Goal: Information Seeking & Learning: Check status

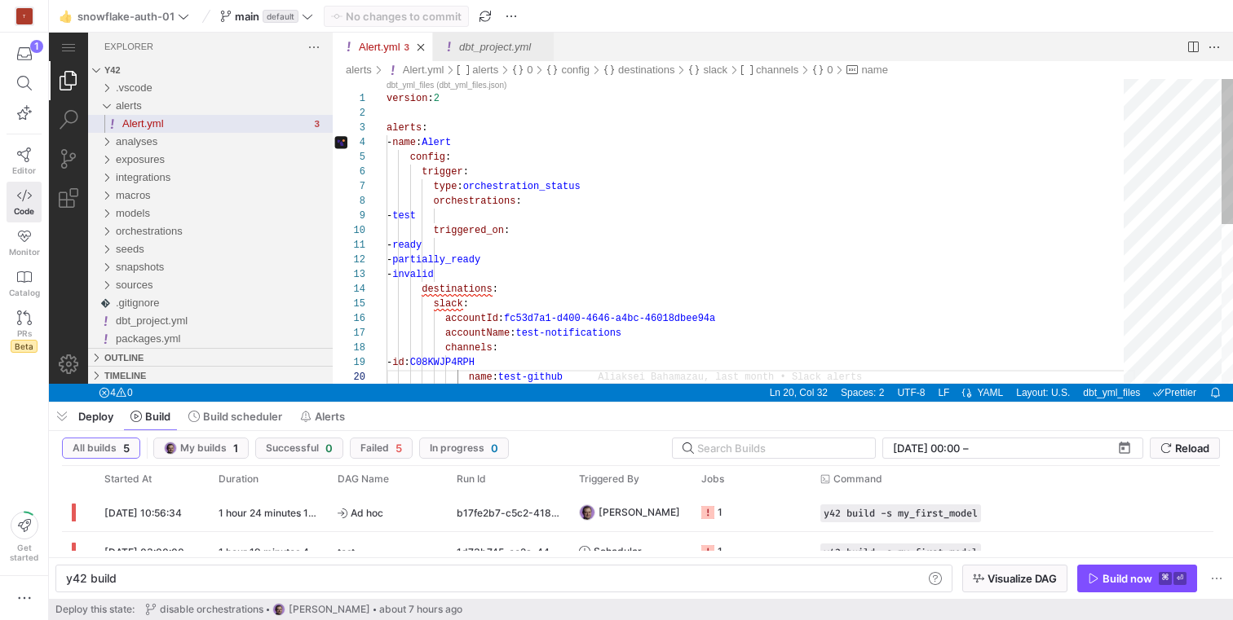
scroll to position [147, 183]
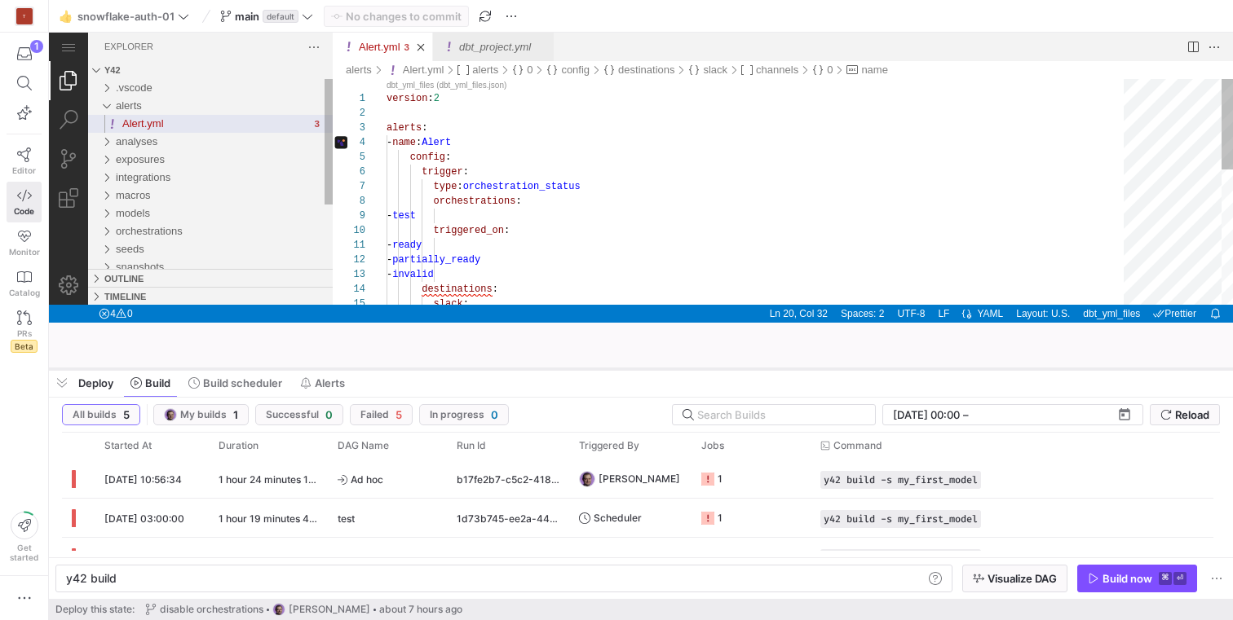
drag, startPoint x: 502, startPoint y: 403, endPoint x: 498, endPoint y: 293, distance: 110.1
click at [499, 366] on div at bounding box center [641, 369] width 1184 height 7
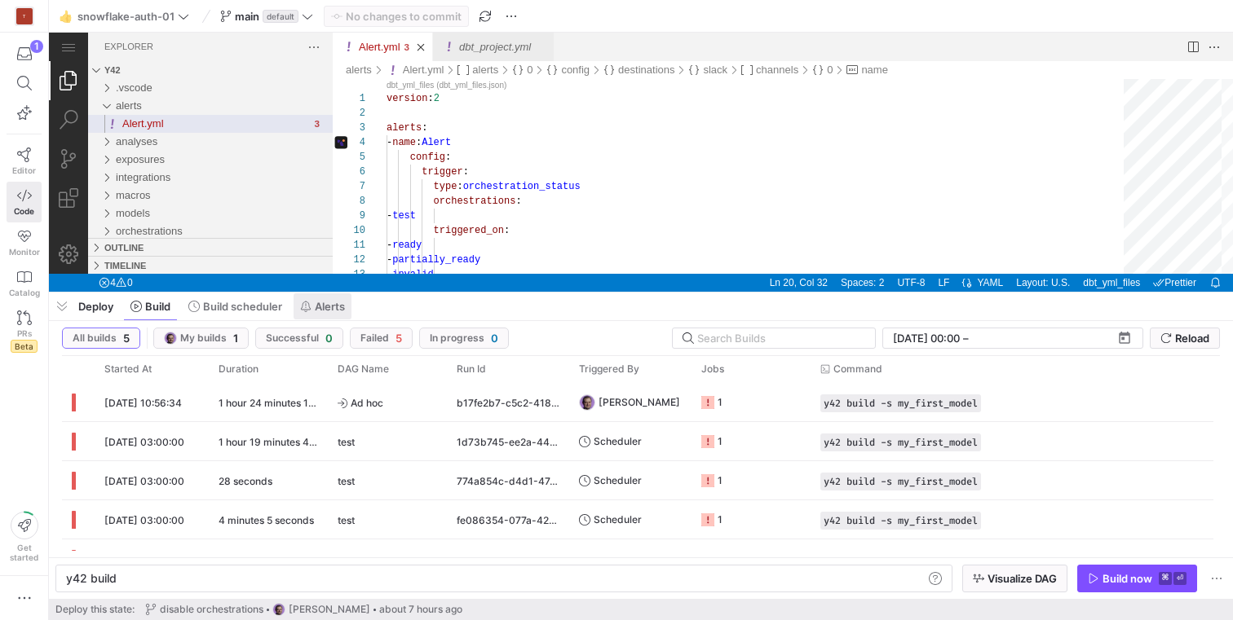
click at [337, 307] on span "Alerts" at bounding box center [330, 306] width 30 height 13
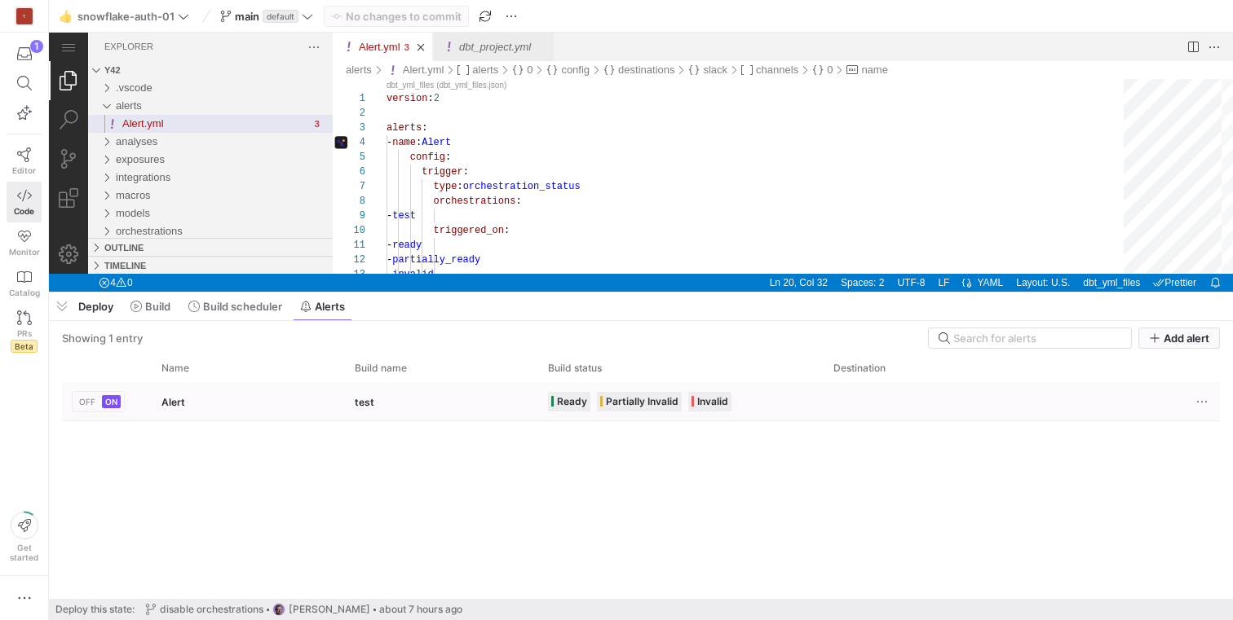
click at [232, 403] on div "Alert" at bounding box center [248, 401] width 193 height 38
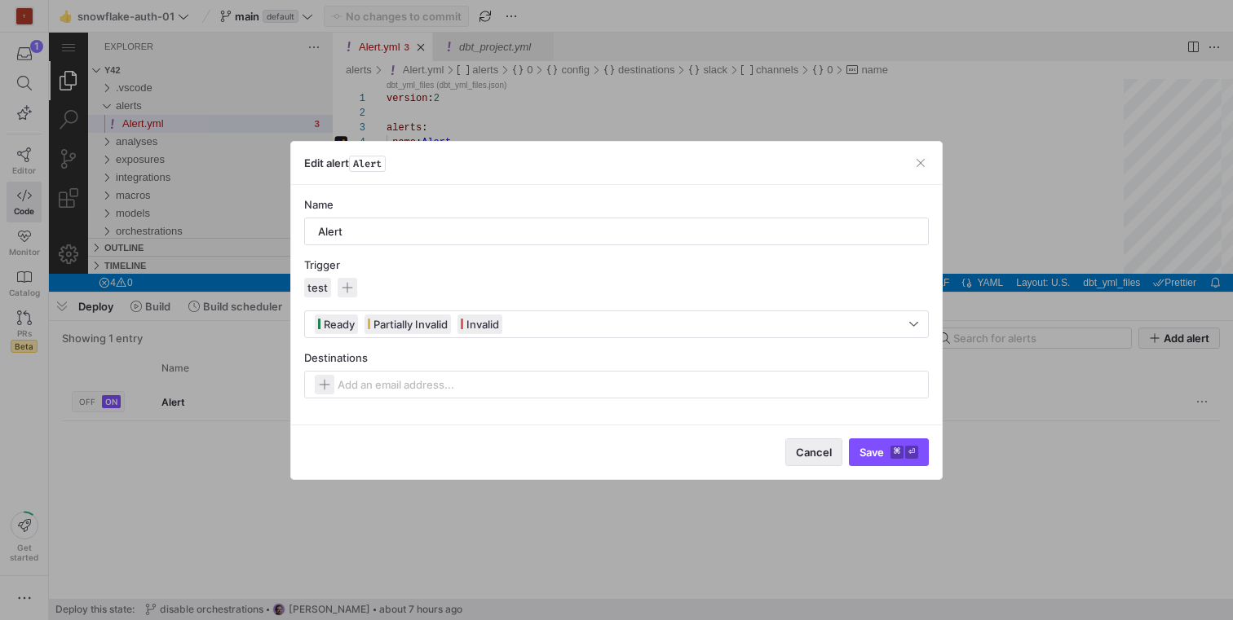
click at [831, 451] on span "button" at bounding box center [813, 452] width 55 height 26
